Goal: Information Seeking & Learning: Learn about a topic

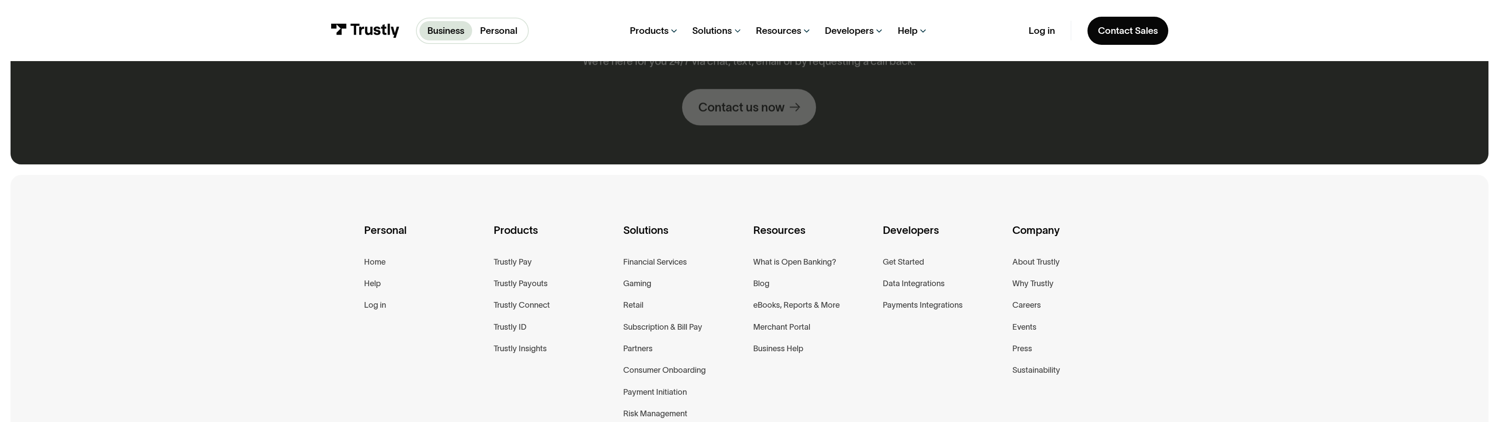
scroll to position [916, 0]
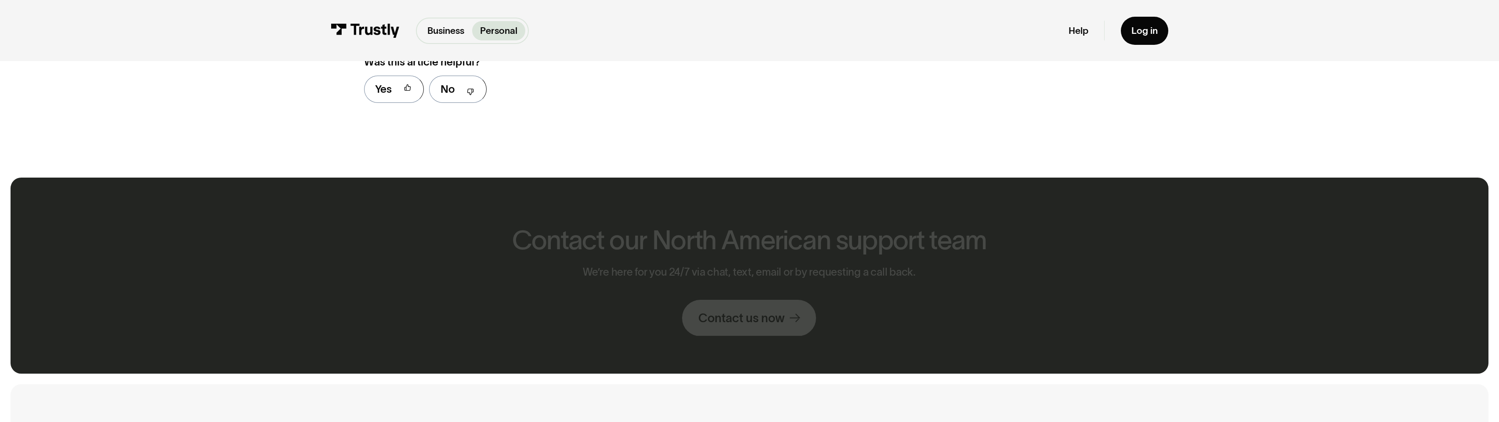
scroll to position [1430, 0]
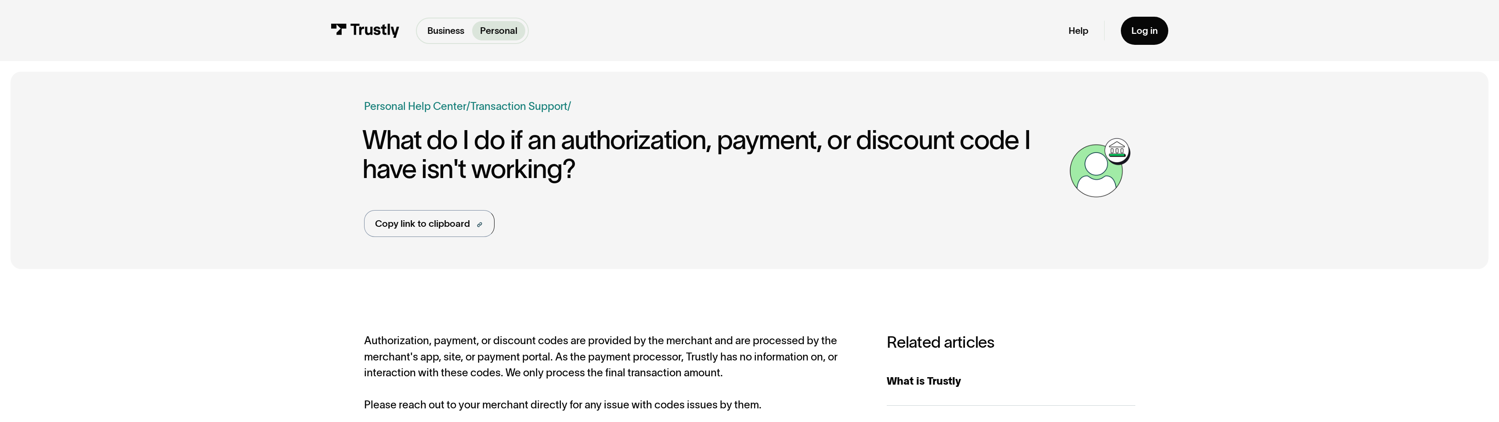
scroll to position [745, 0]
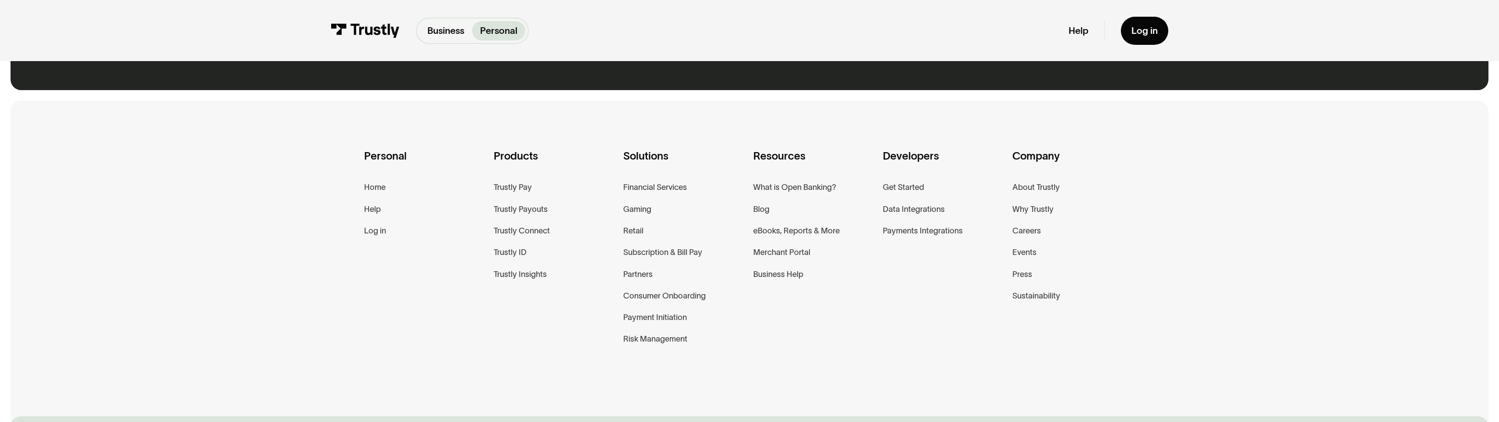
scroll to position [842, 0]
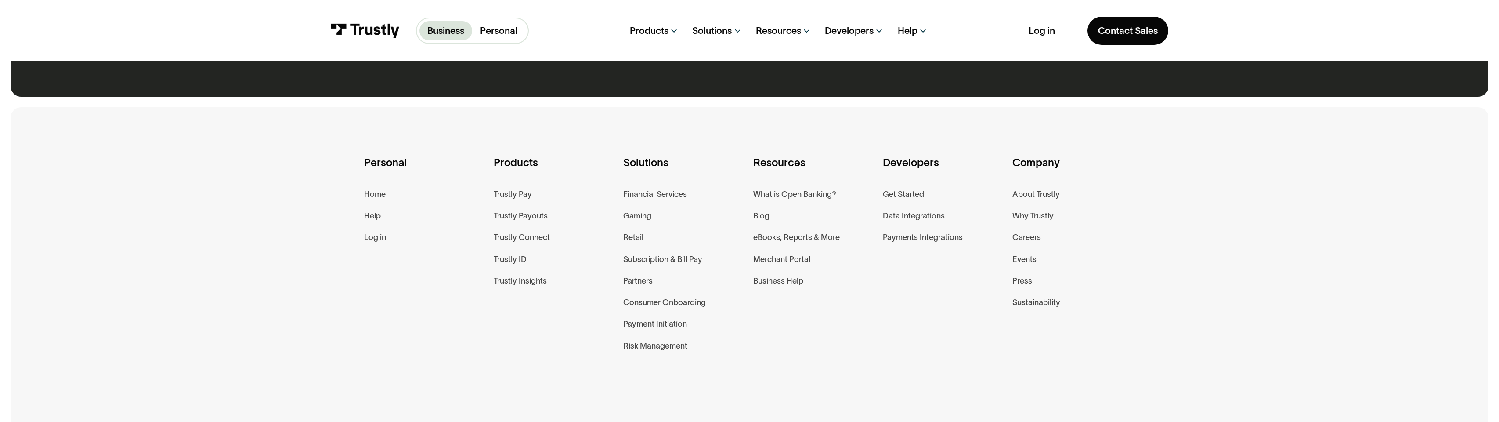
scroll to position [848, 0]
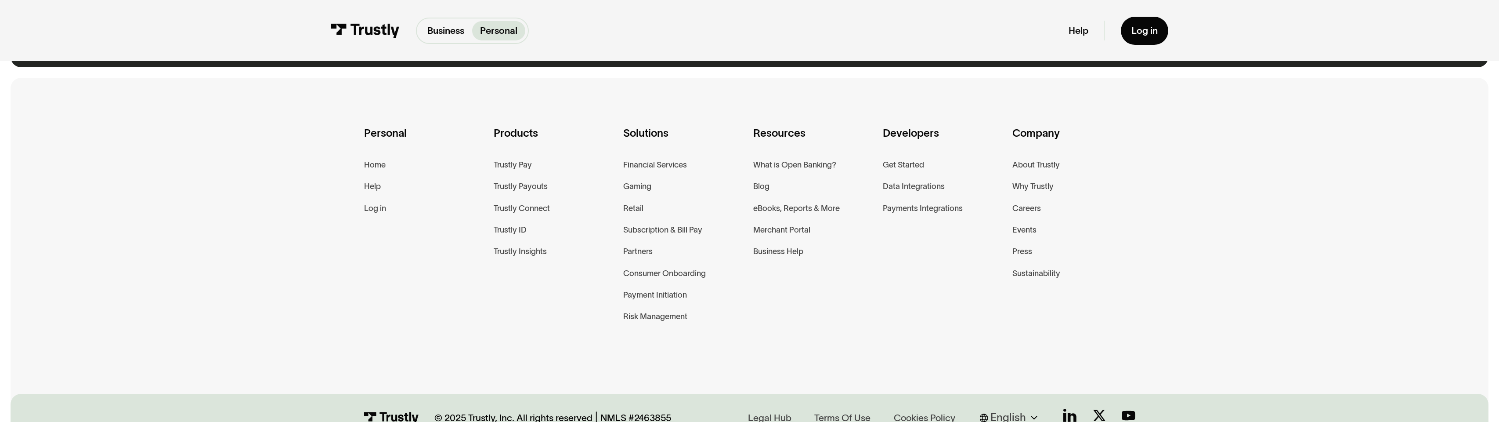
scroll to position [819, 0]
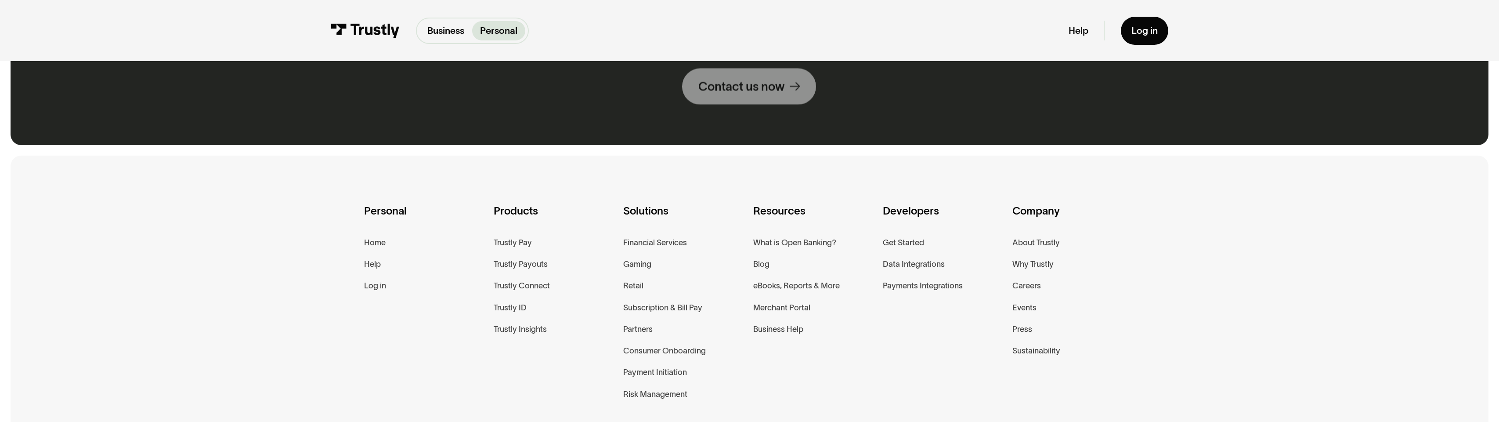
scroll to position [896, 0]
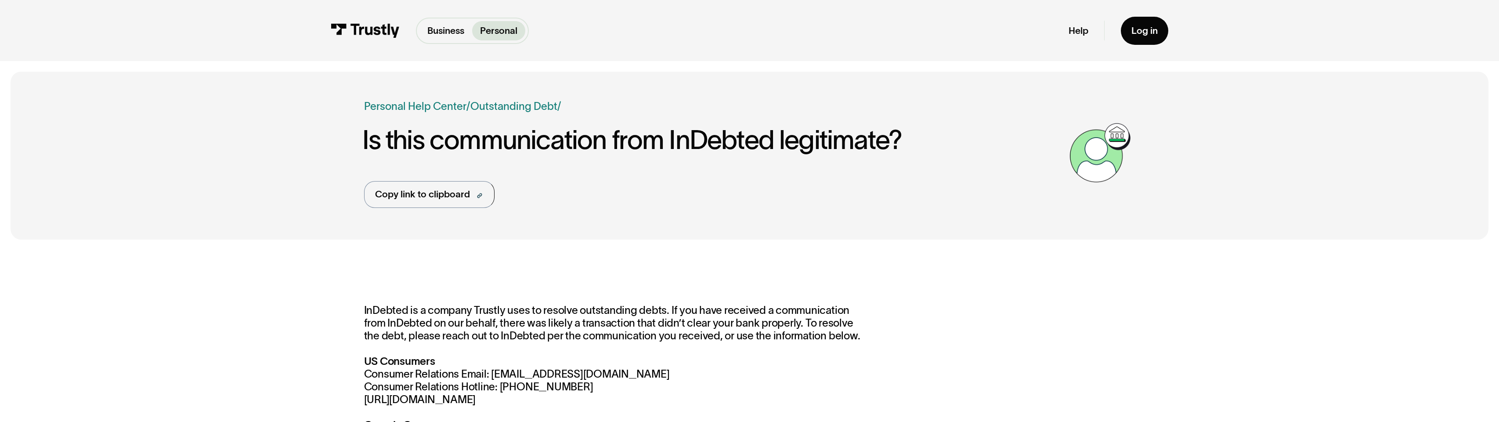
scroll to position [745, 0]
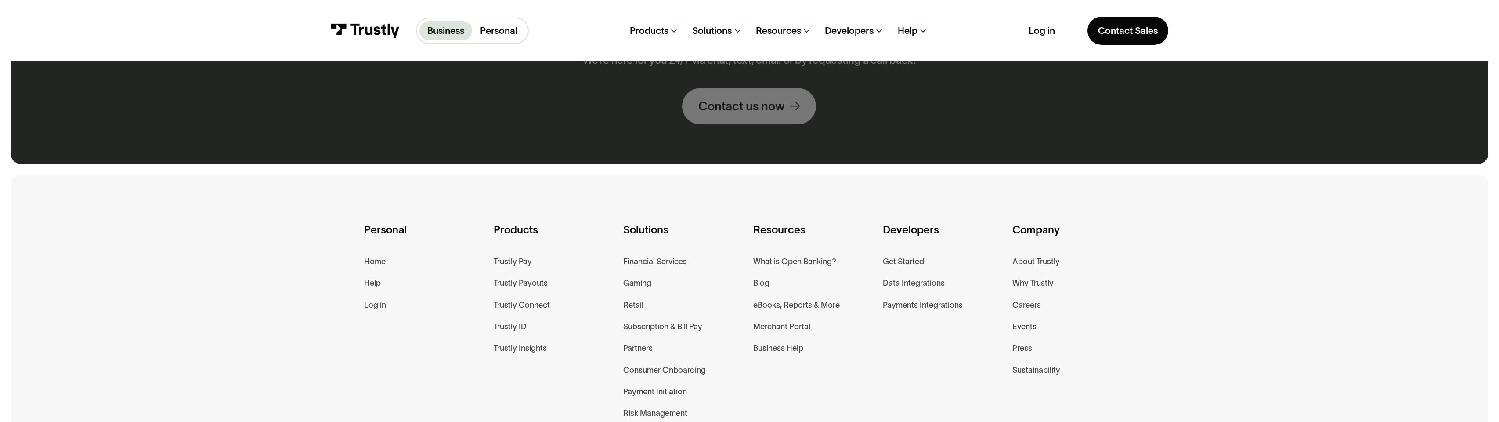
scroll to position [915, 0]
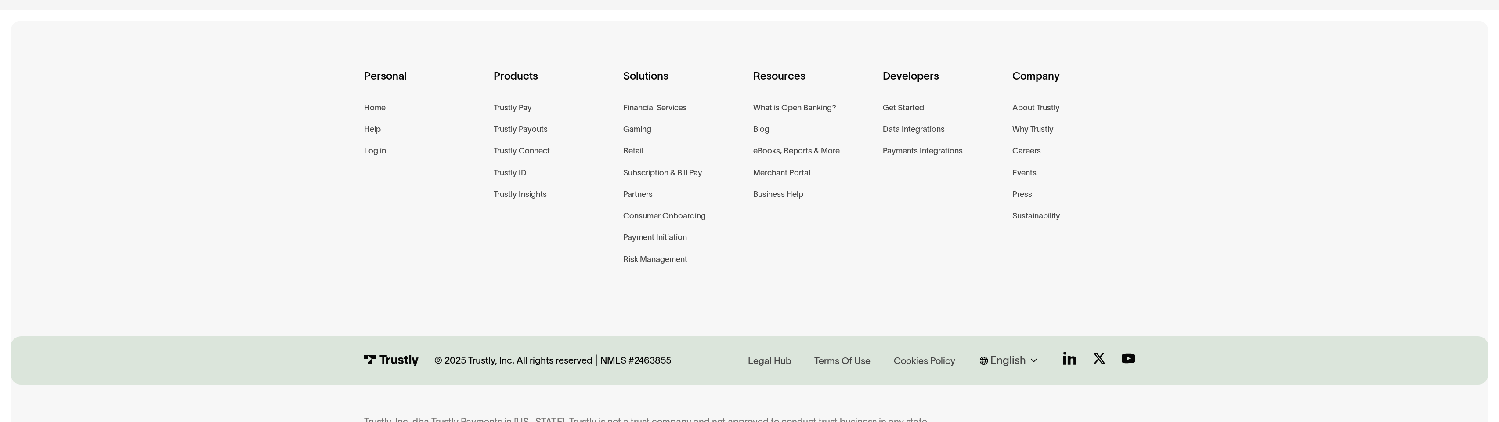
scroll to position [762, 0]
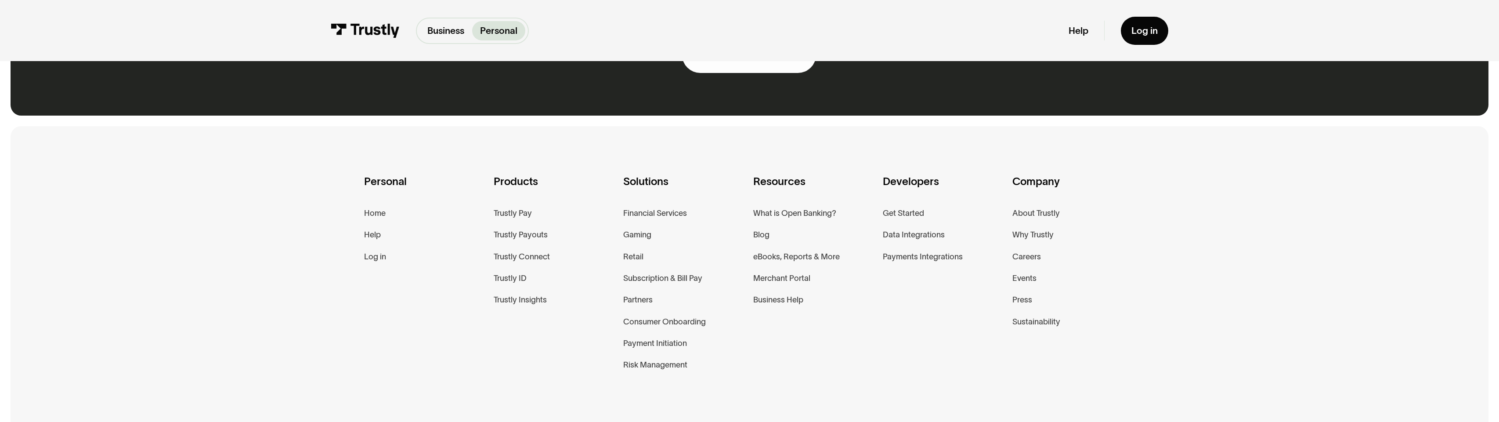
scroll to position [867, 0]
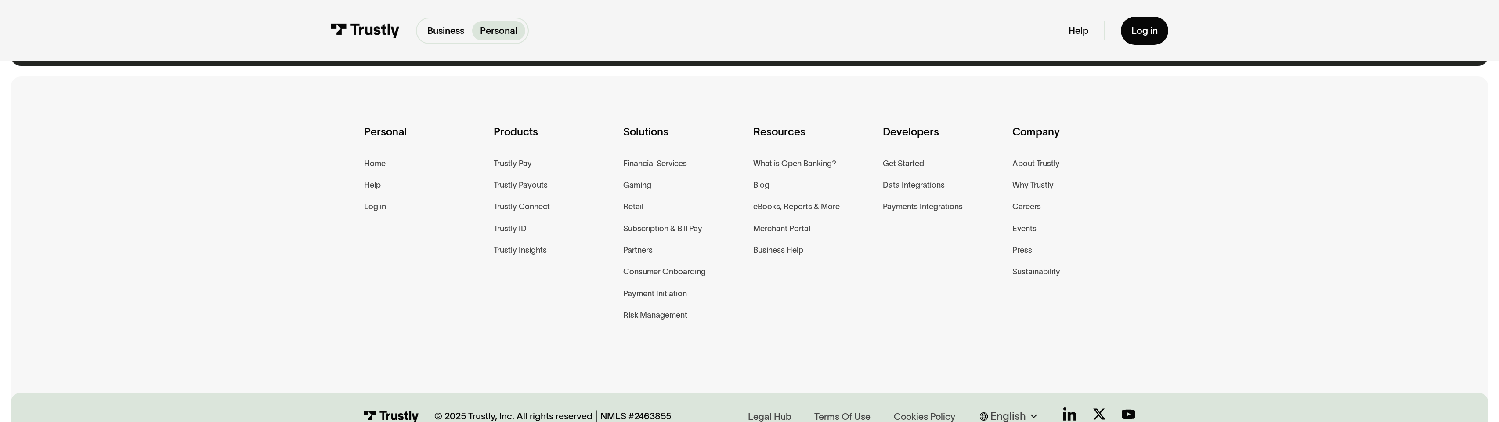
scroll to position [817, 0]
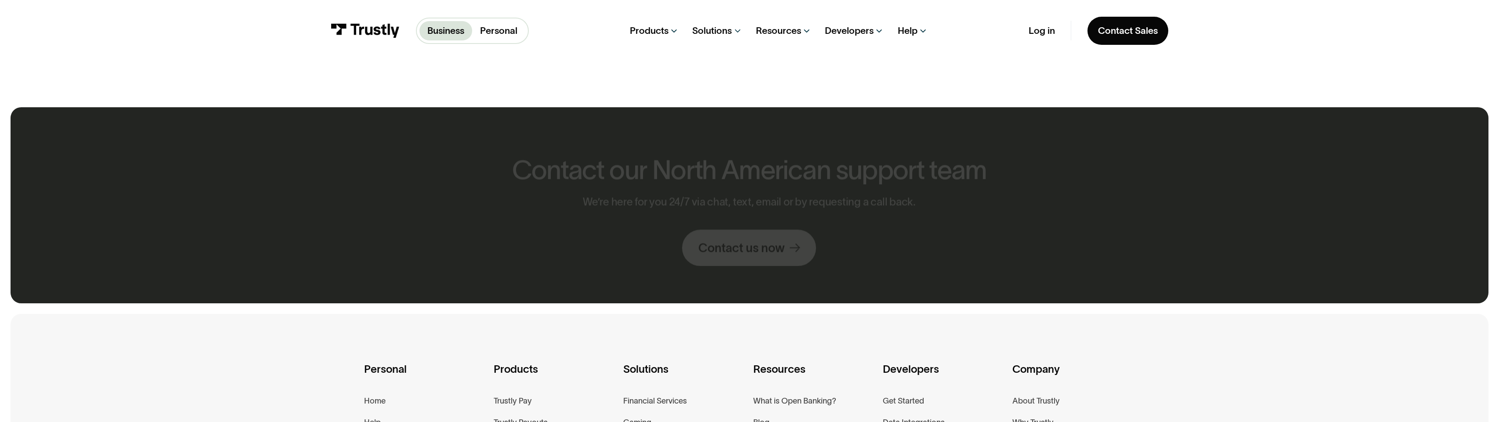
scroll to position [1039, 0]
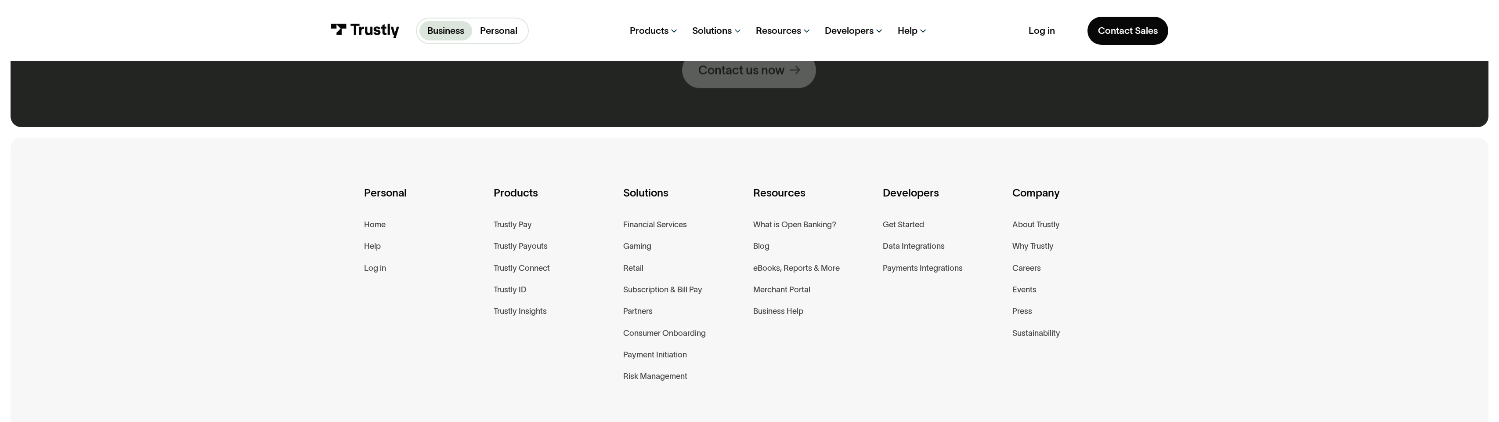
scroll to position [879, 0]
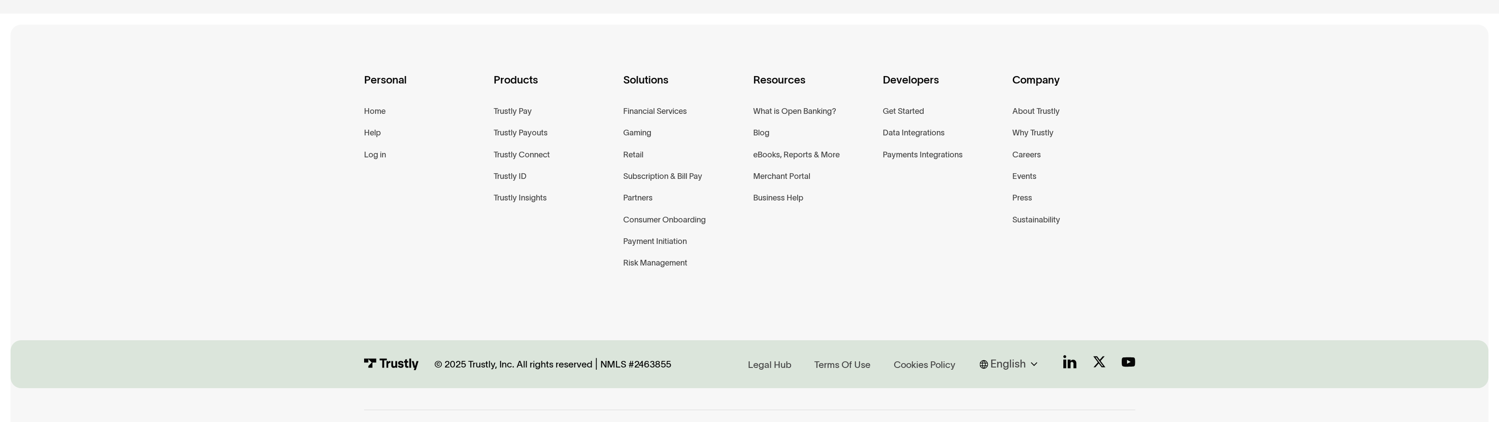
scroll to position [766, 0]
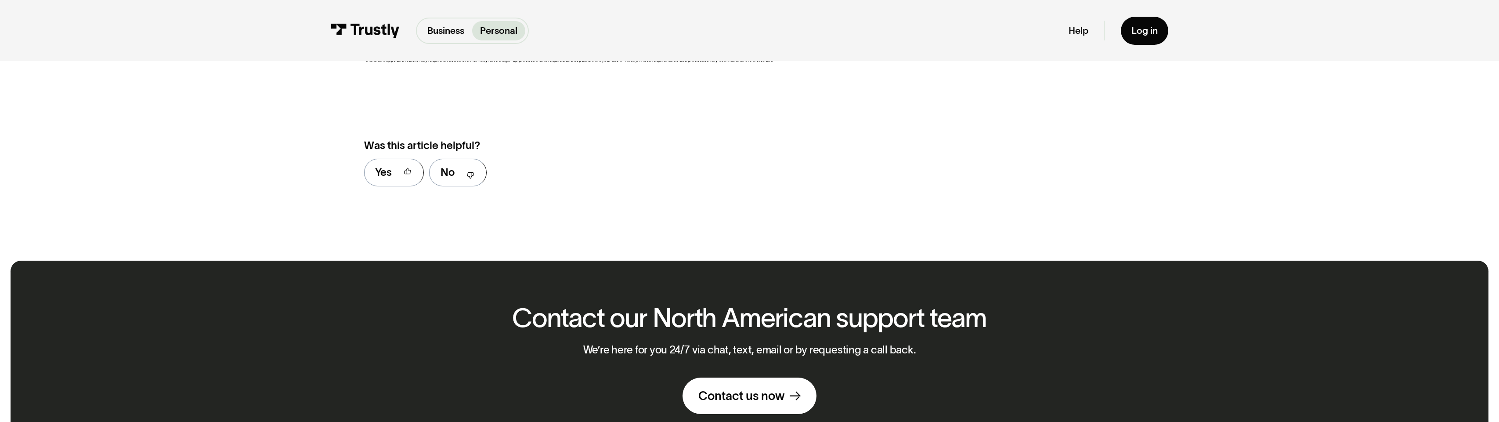
scroll to position [745, 0]
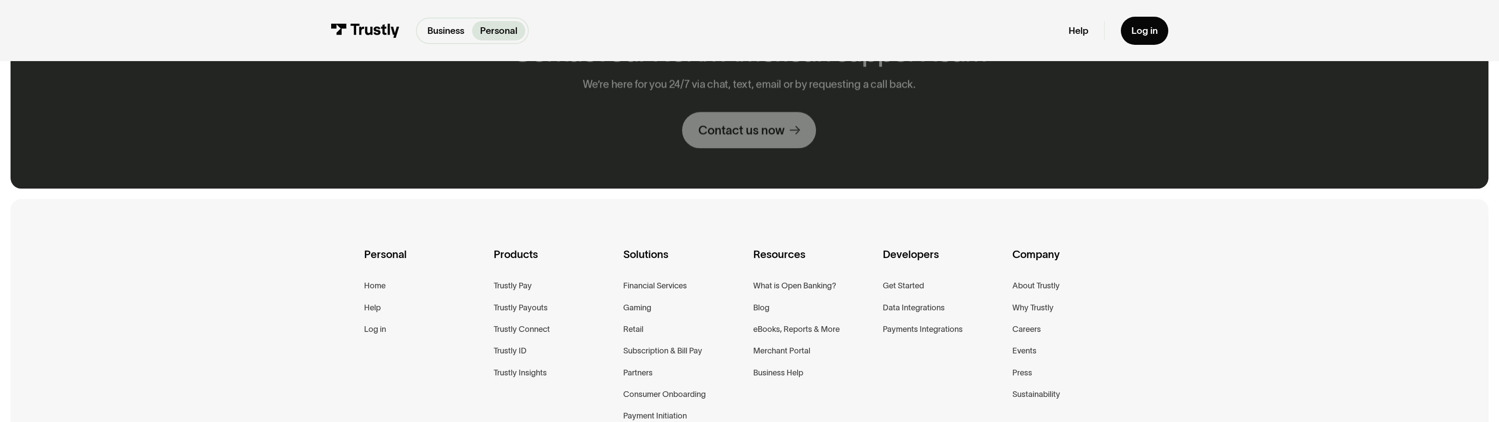
scroll to position [940, 0]
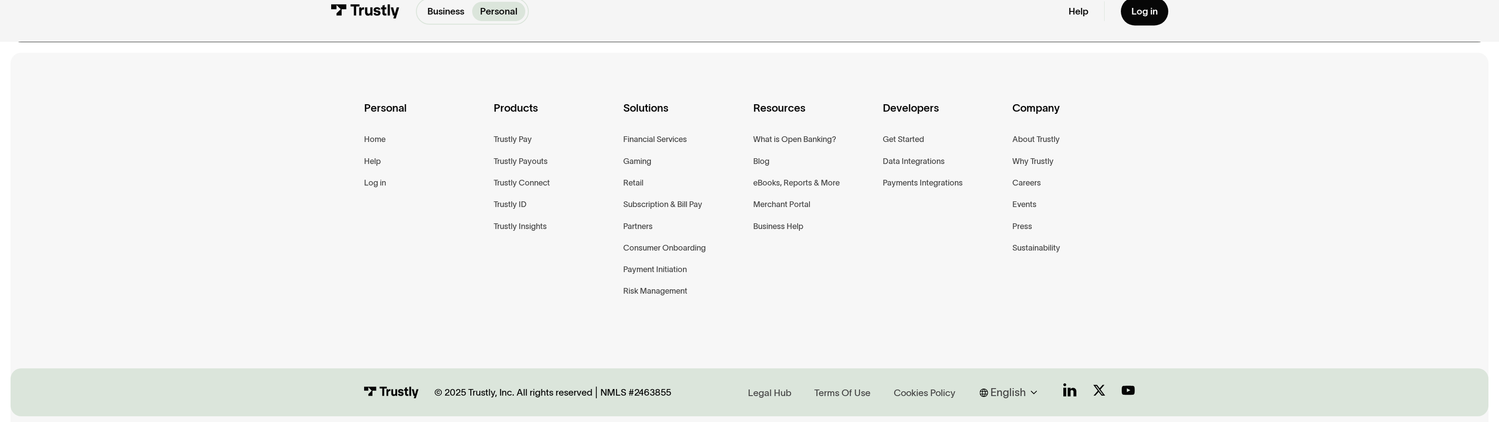
scroll to position [794, 0]
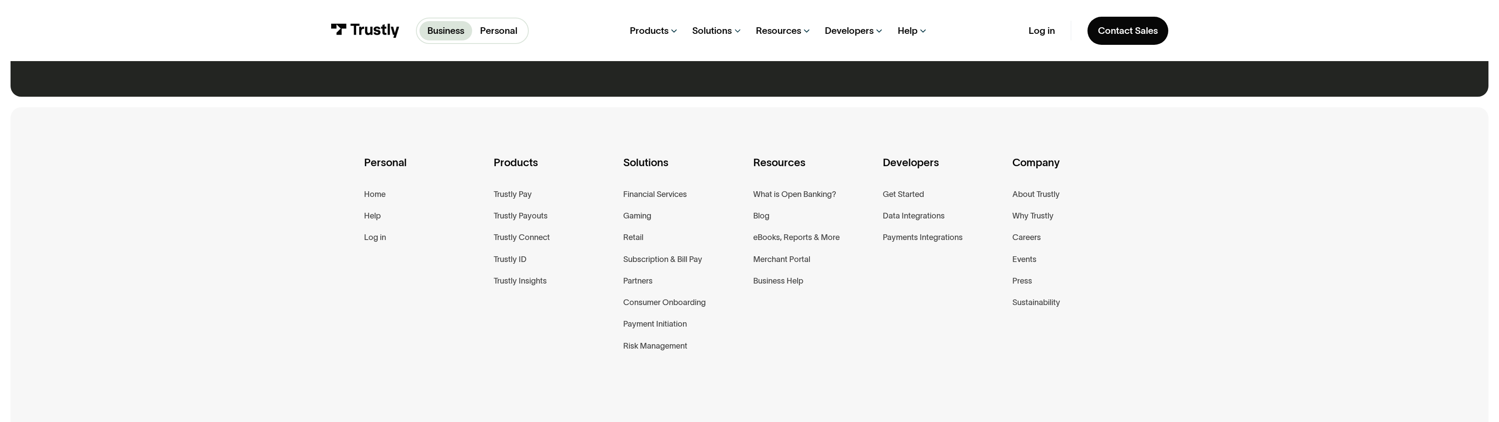
scroll to position [848, 0]
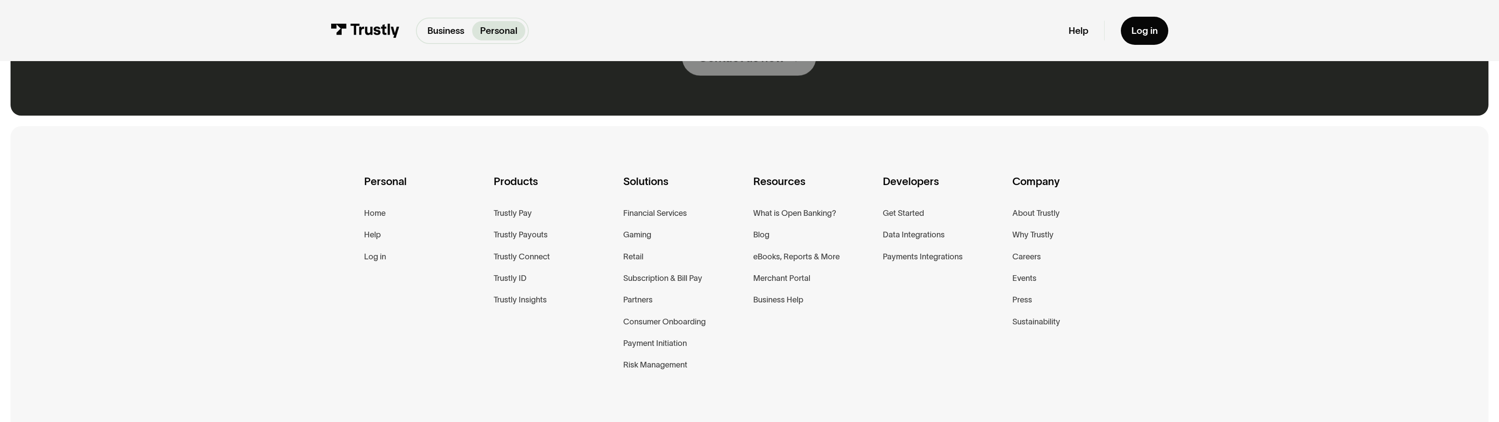
scroll to position [867, 0]
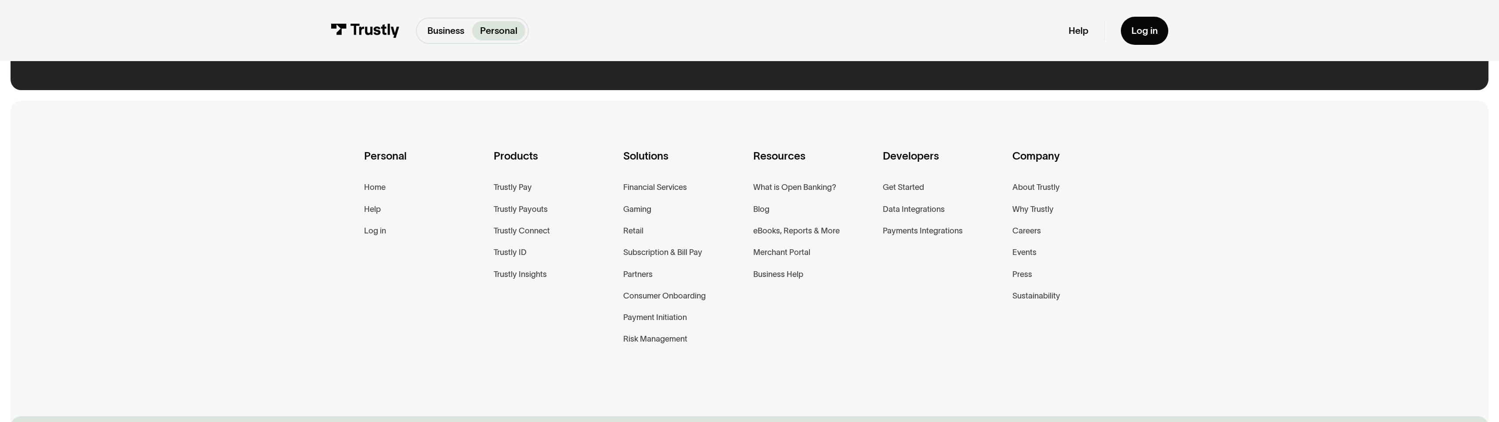
scroll to position [842, 0]
